Goal: Task Accomplishment & Management: Manage account settings

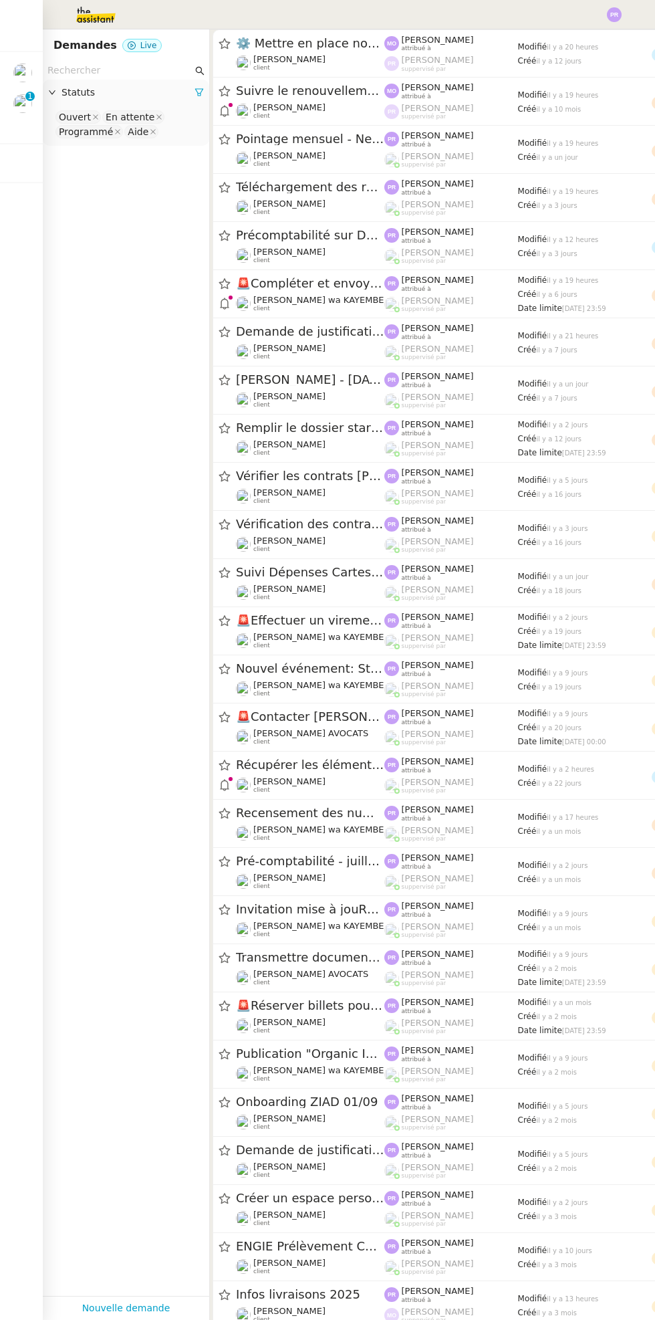
click at [27, 70] on img at bounding box center [22, 73] width 19 height 19
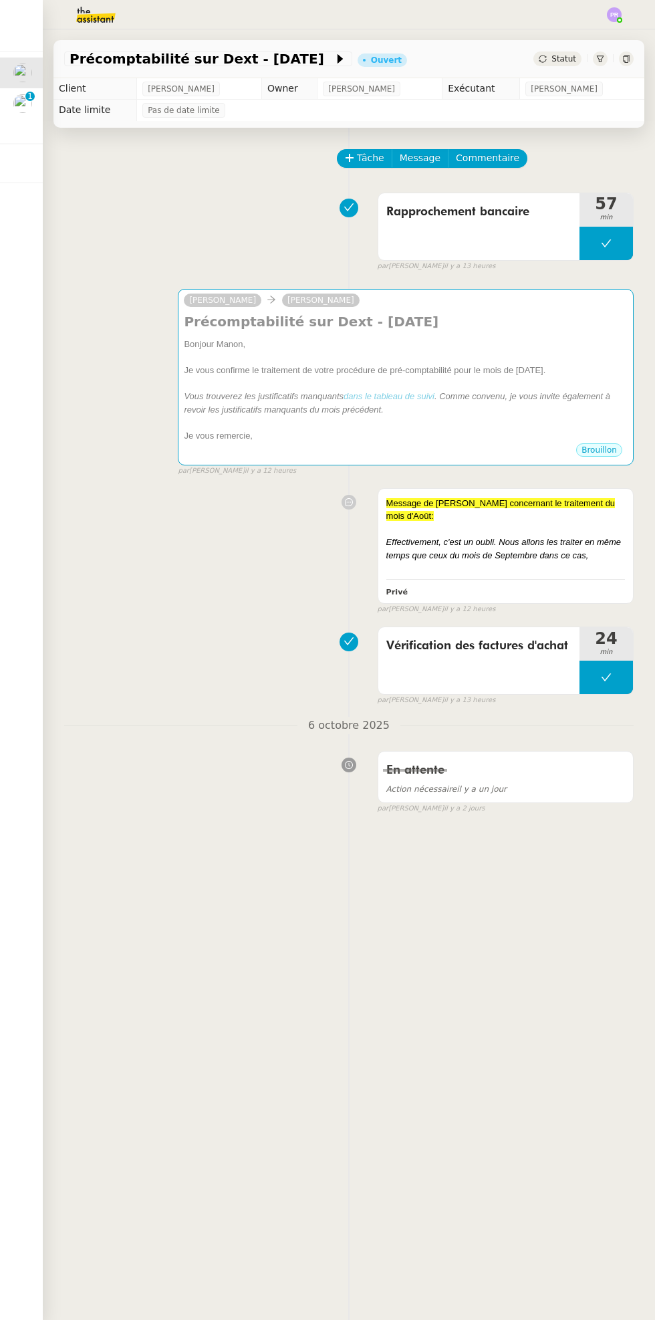
click at [514, 338] on div "Bonjour Manon," at bounding box center [406, 344] width 444 height 13
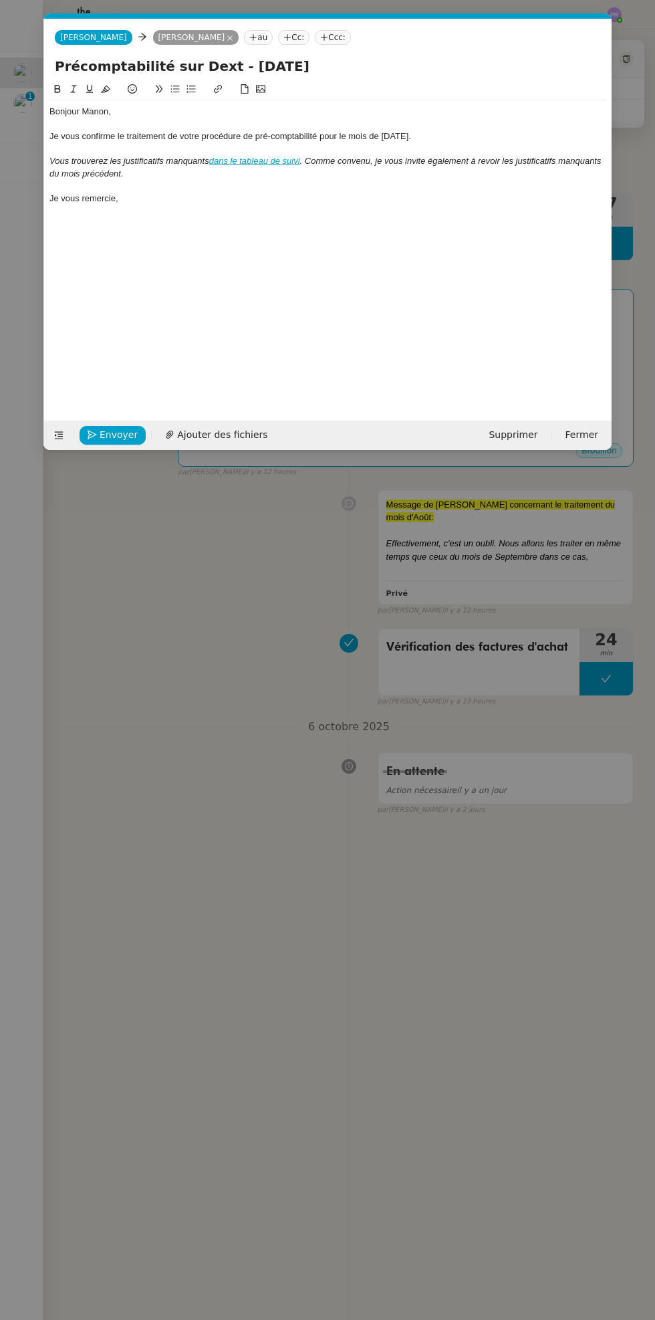
scroll to position [0, 28]
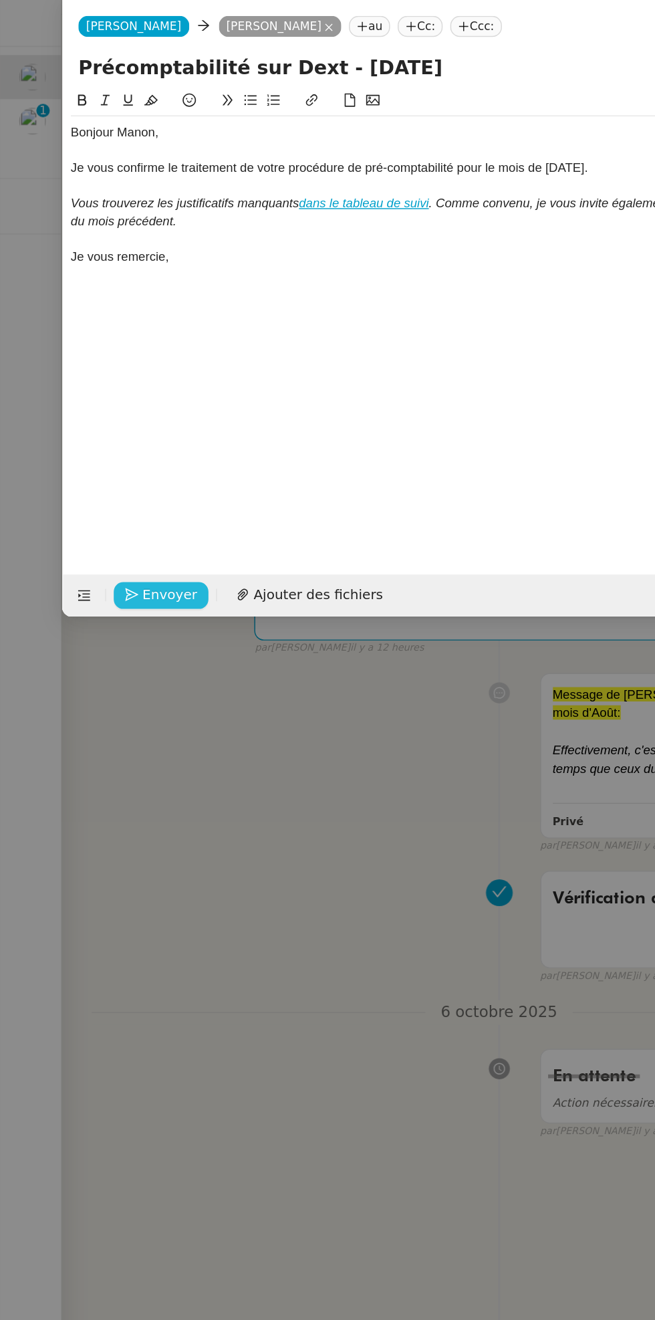
click at [106, 429] on span "Envoyer" at bounding box center [119, 434] width 38 height 15
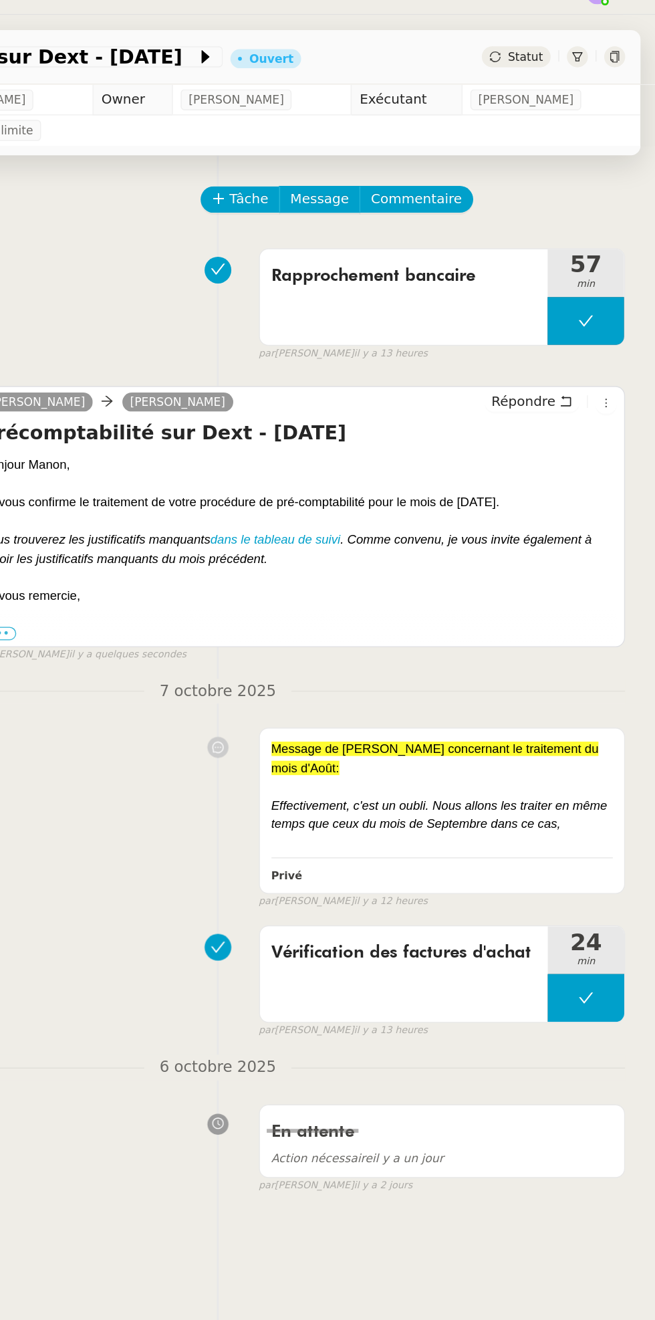
click at [569, 60] on span "Statut" at bounding box center [564, 58] width 25 height 9
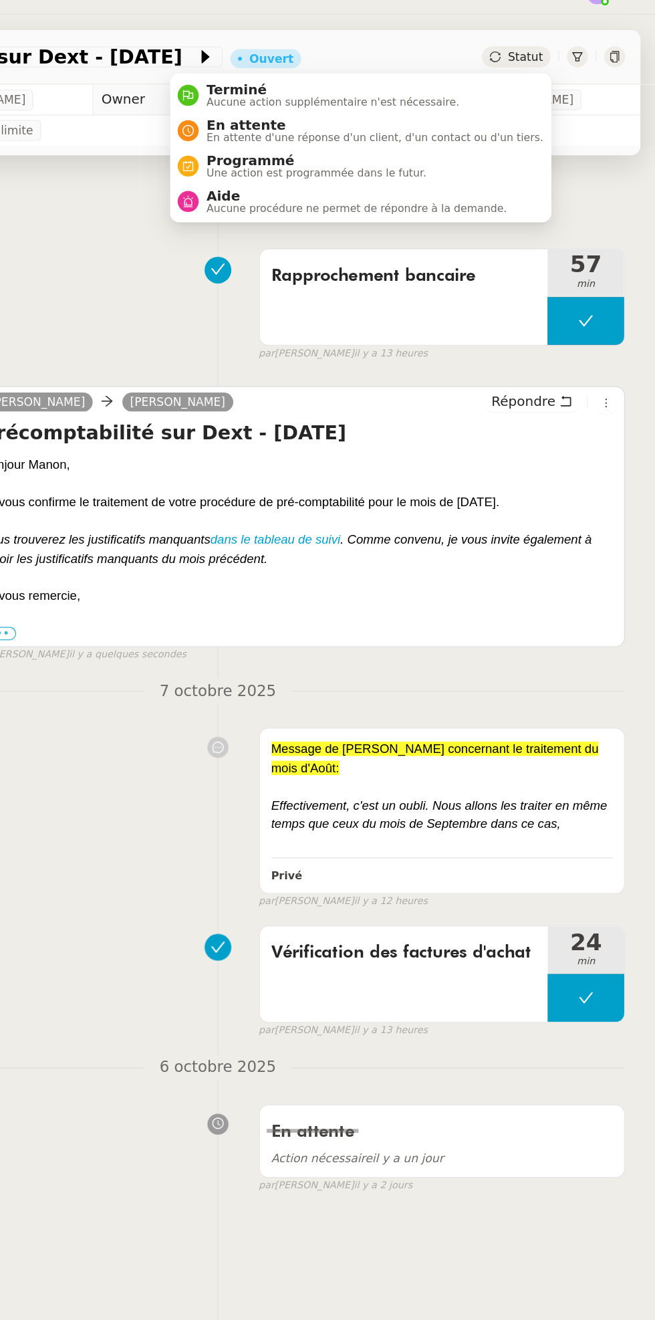
click at [460, 115] on span "En attente d'une réponse d'un client, d'un contact ou d'un tiers." at bounding box center [458, 115] width 235 height 7
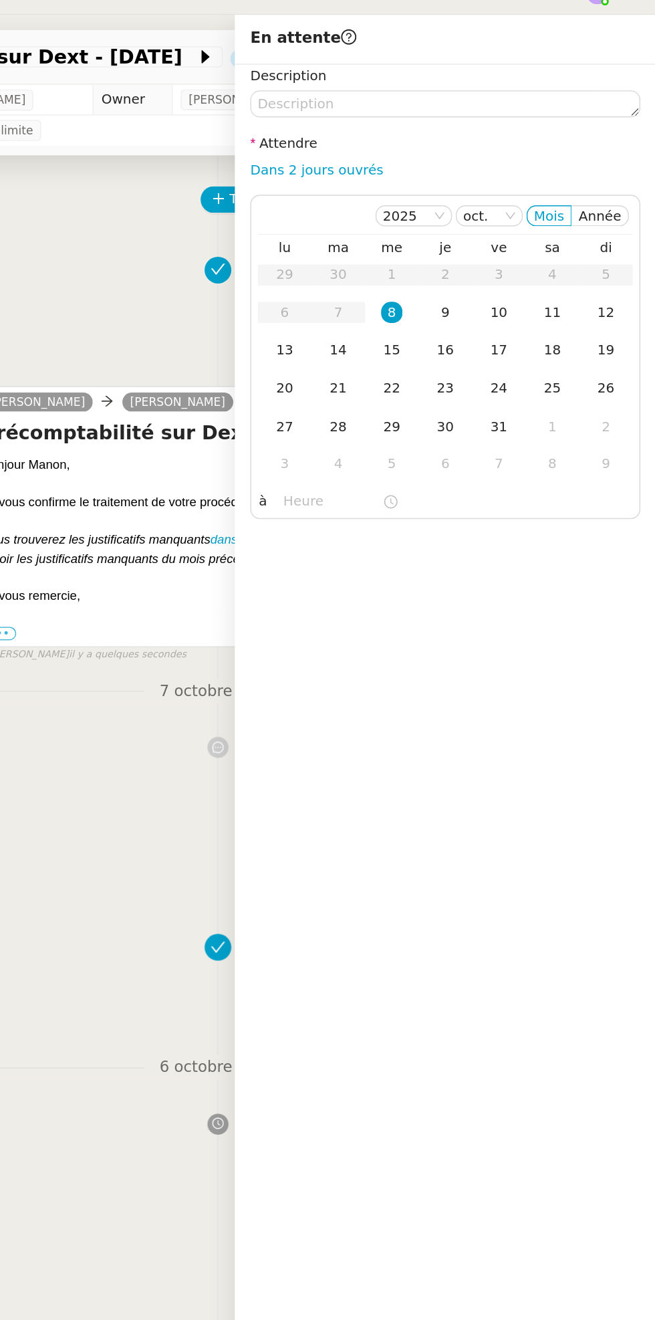
click at [538, 247] on td "10" at bounding box center [545, 238] width 37 height 27
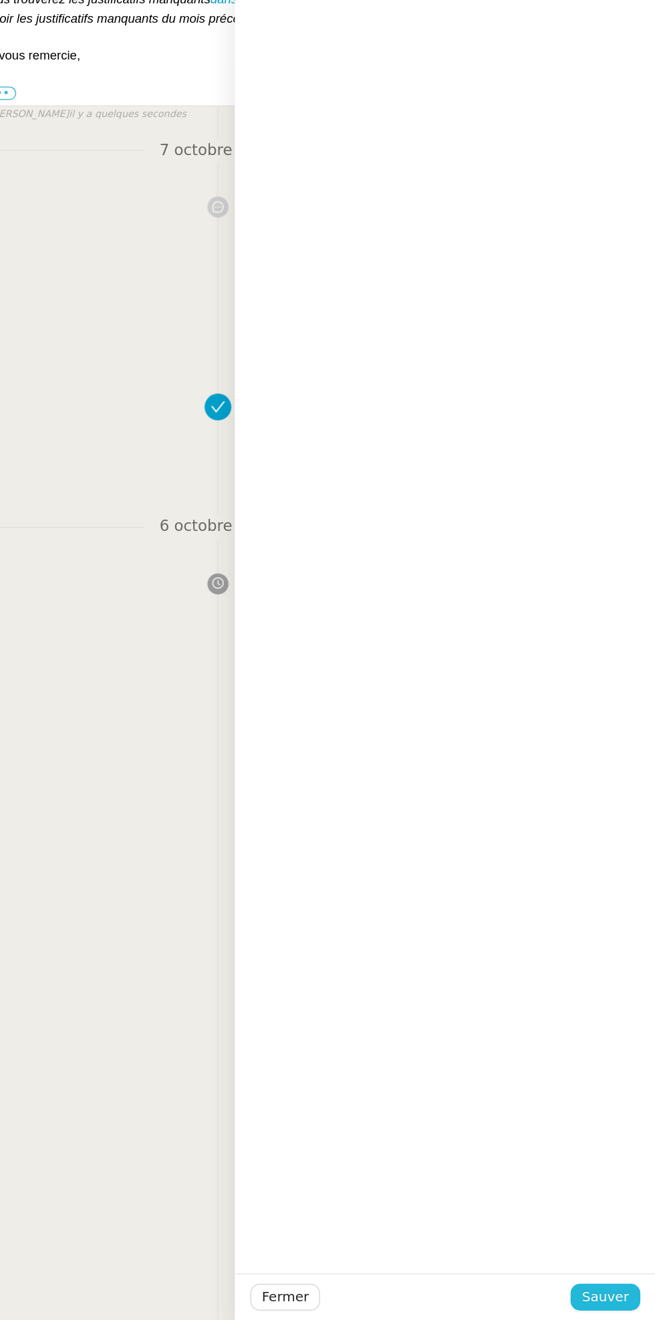
click at [627, 1302] on span "Sauver" at bounding box center [620, 1303] width 33 height 15
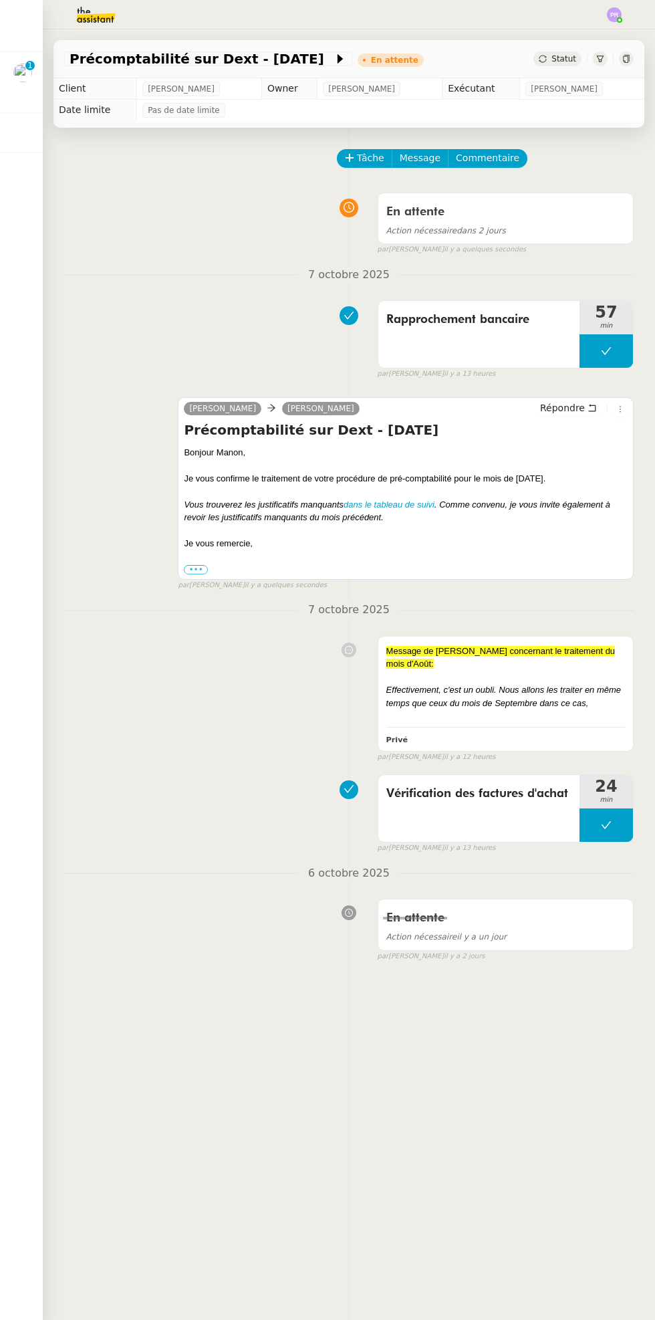
click at [29, 77] on img at bounding box center [22, 73] width 19 height 19
